Goal: Check status: Check status

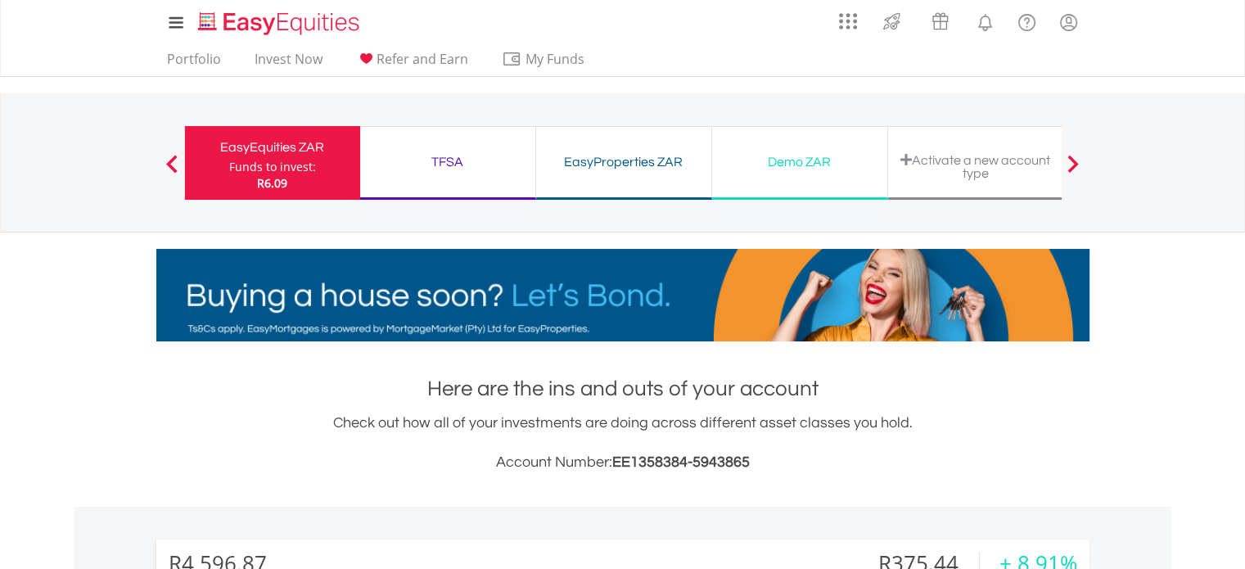
scroll to position [157, 311]
click at [418, 156] on div "TFSA" at bounding box center [448, 162] width 156 height 23
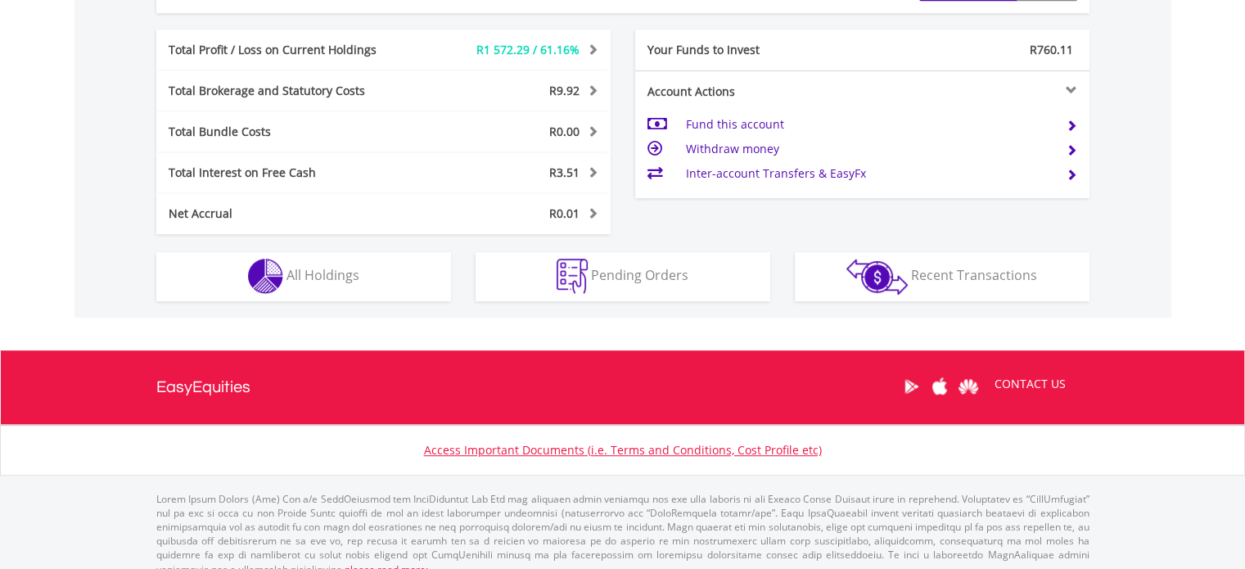
scroll to position [847, 0]
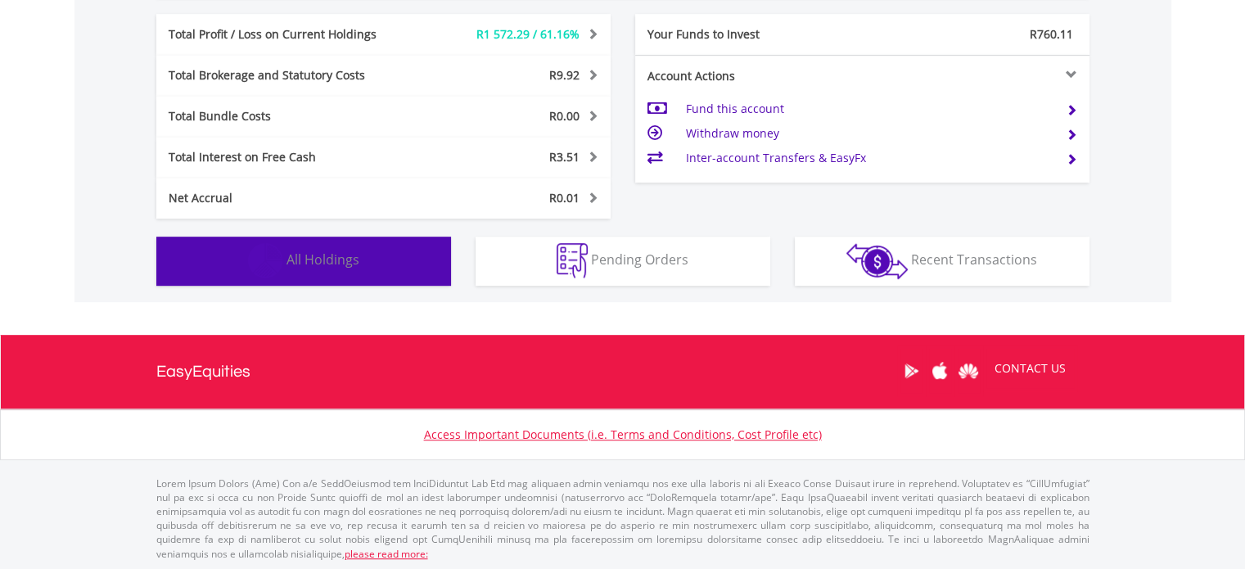
click at [331, 255] on span "All Holdings" at bounding box center [323, 260] width 73 height 18
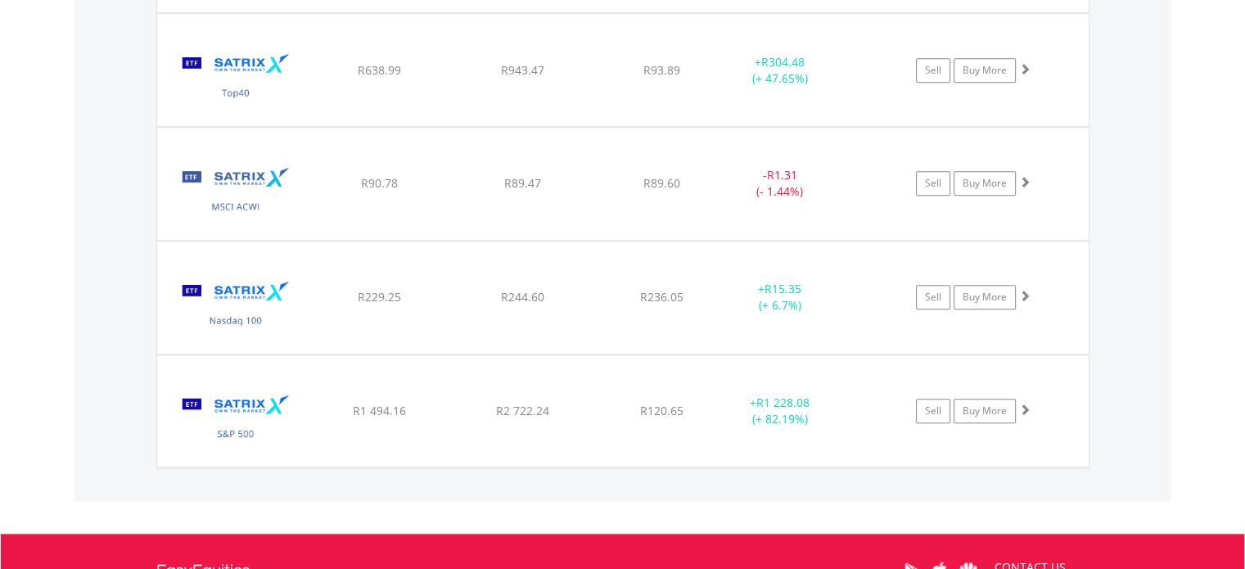
scroll to position [1376, 0]
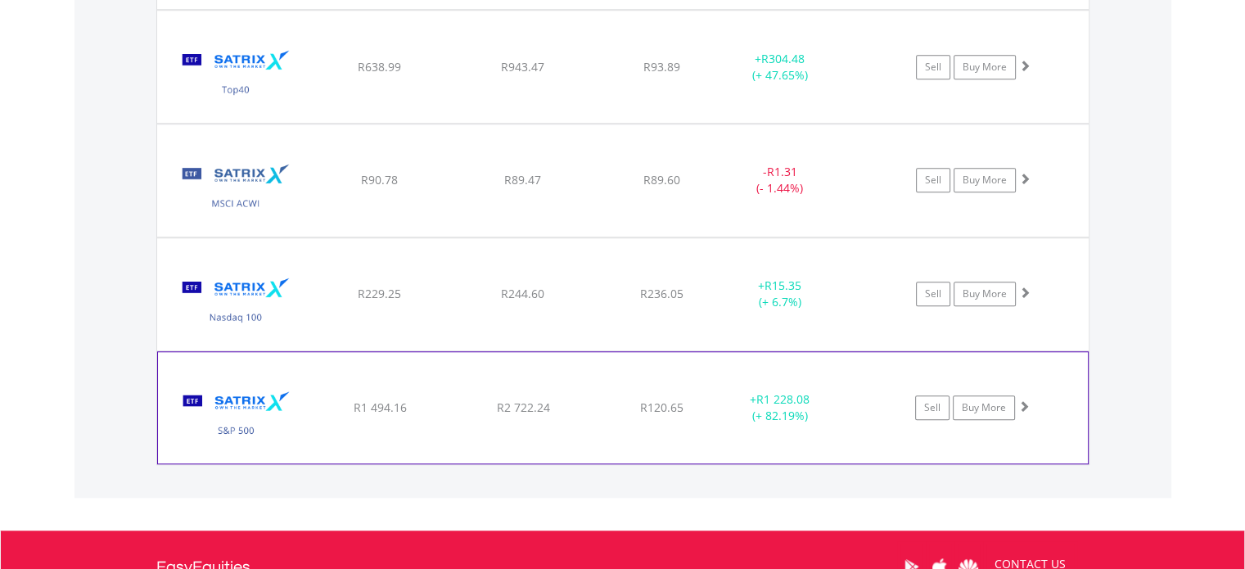
click at [224, 395] on img at bounding box center [236, 416] width 141 height 87
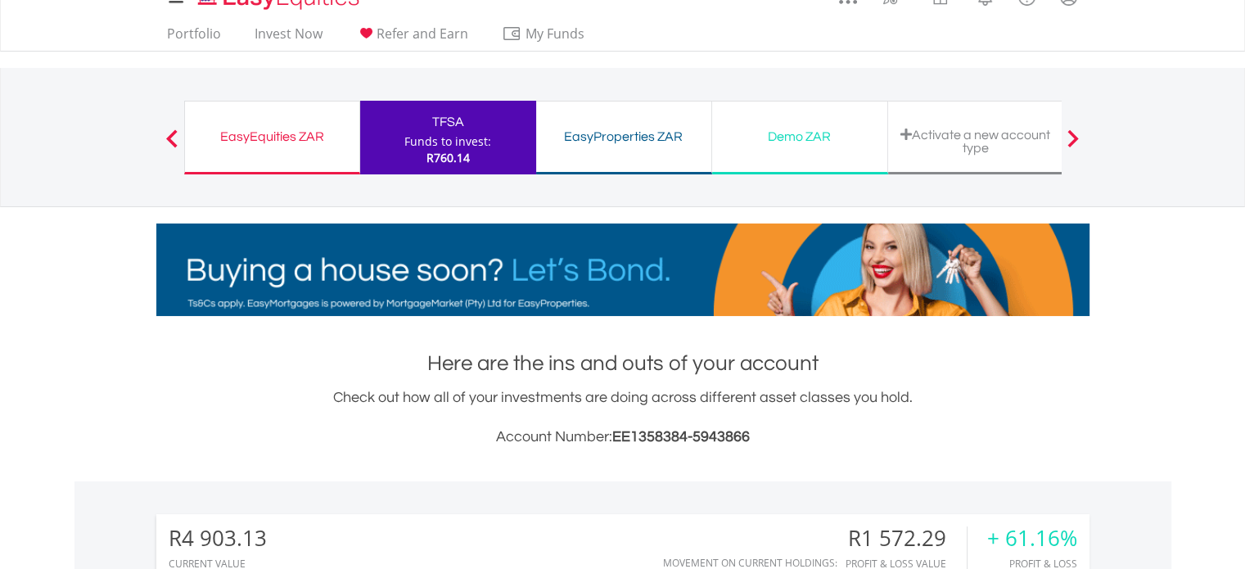
scroll to position [0, 0]
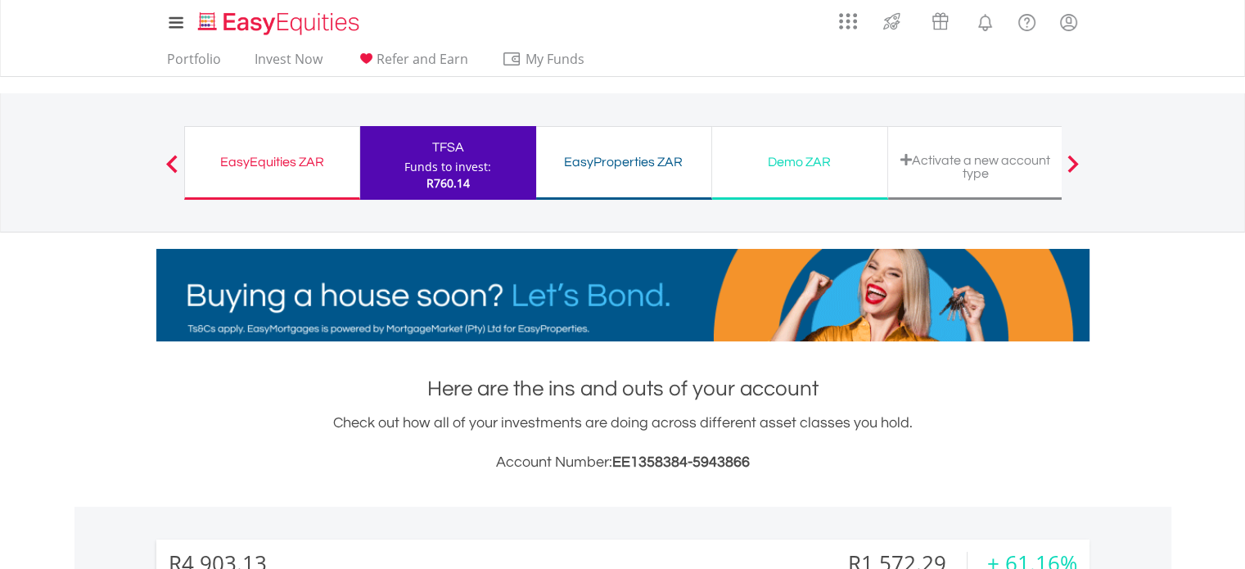
click at [278, 159] on div "EasyEquities ZAR" at bounding box center [272, 162] width 155 height 23
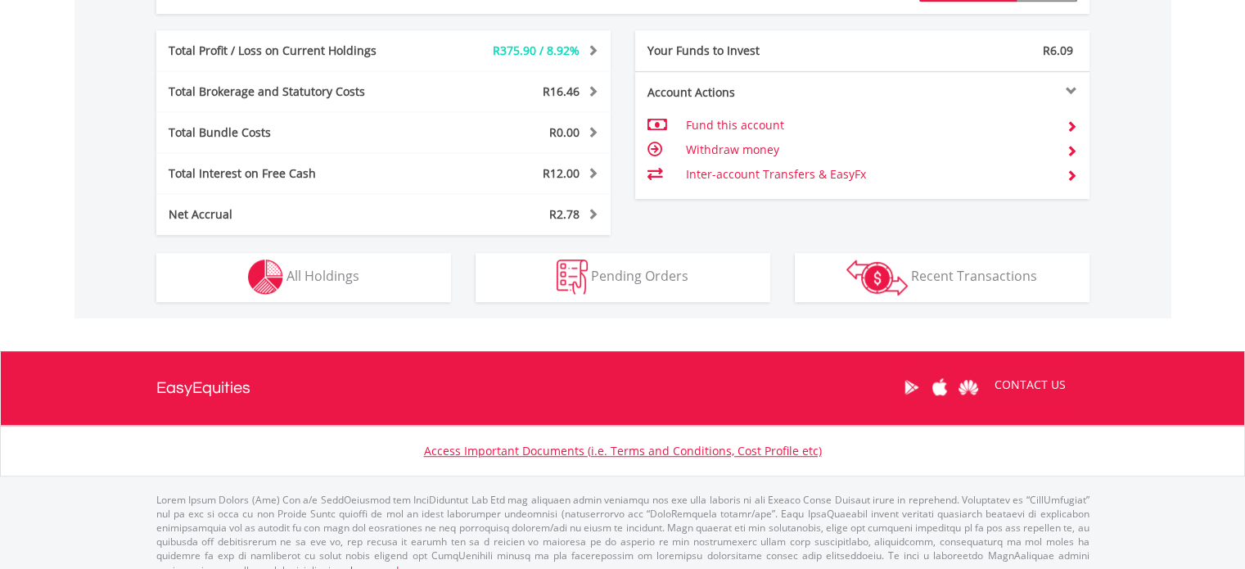
scroll to position [912, 0]
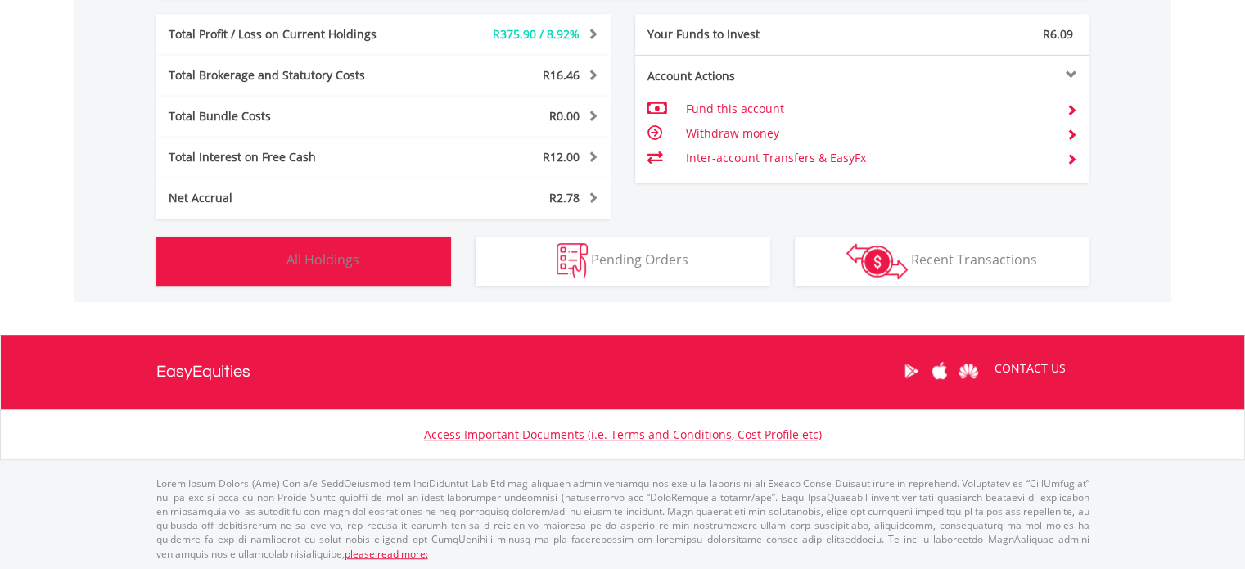
click at [314, 258] on span "All Holdings" at bounding box center [323, 260] width 73 height 18
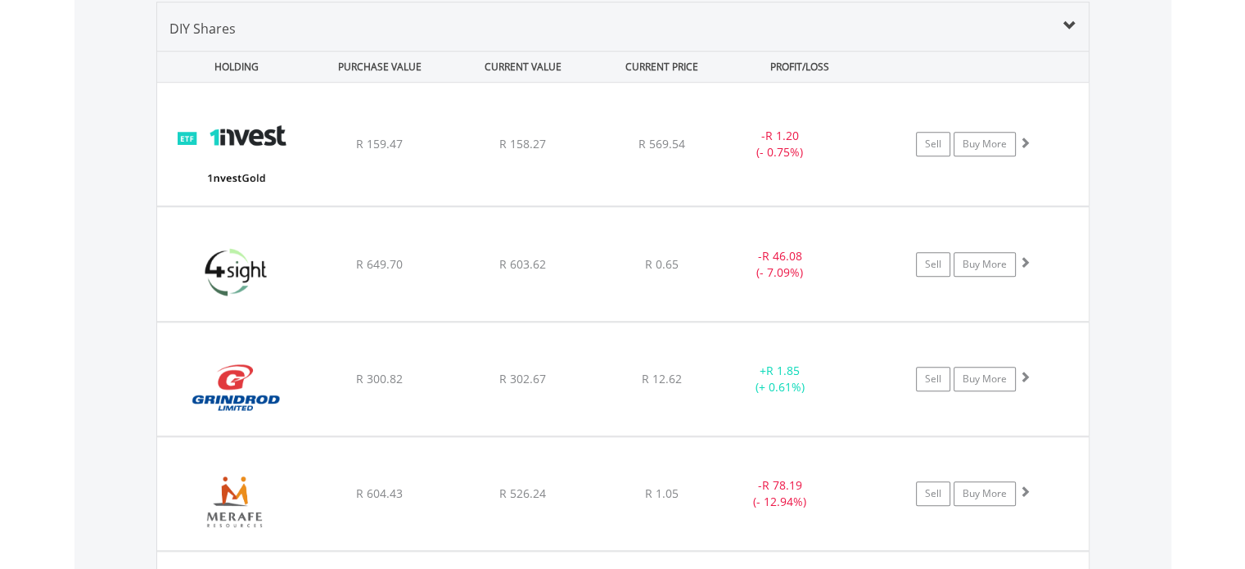
scroll to position [1278, 0]
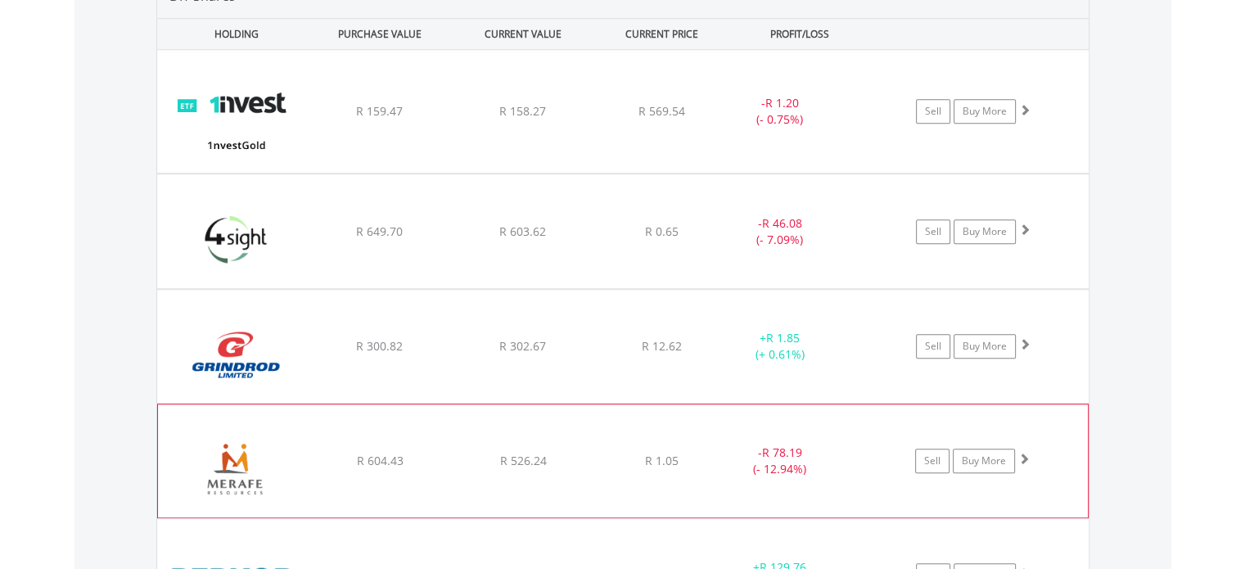
click at [260, 447] on img at bounding box center [236, 469] width 141 height 88
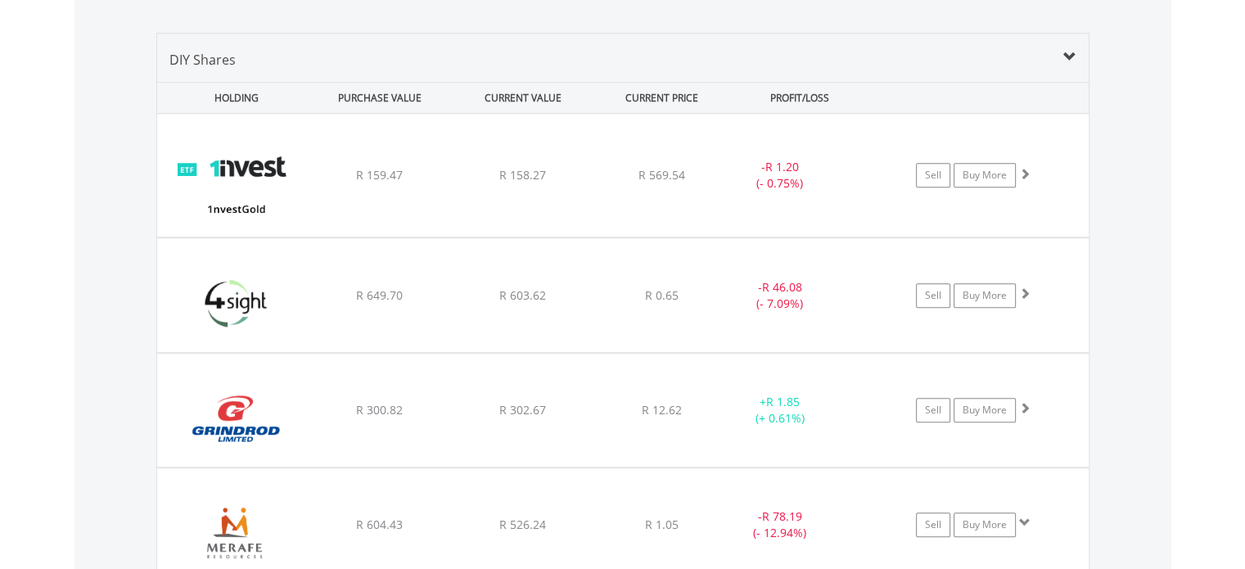
scroll to position [1212, 0]
